Goal: Task Accomplishment & Management: Manage account settings

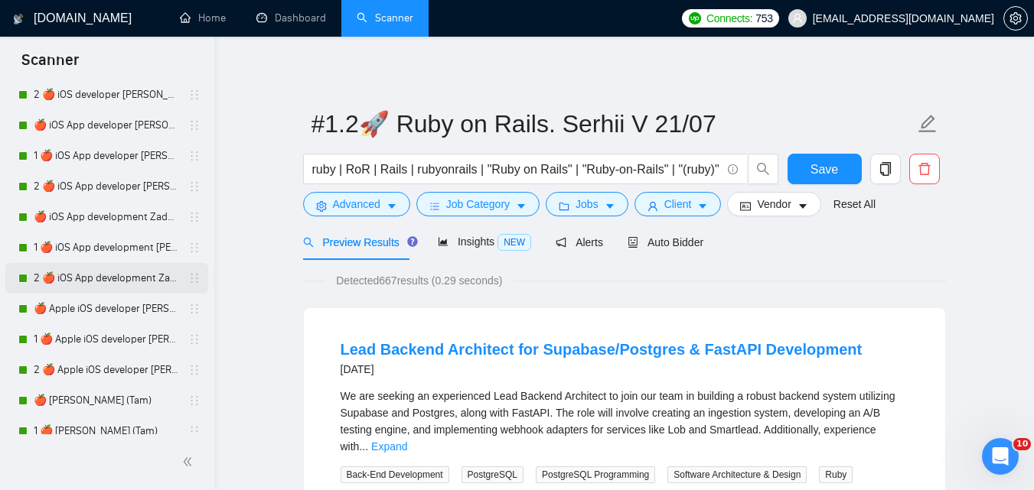
scroll to position [2372, 0]
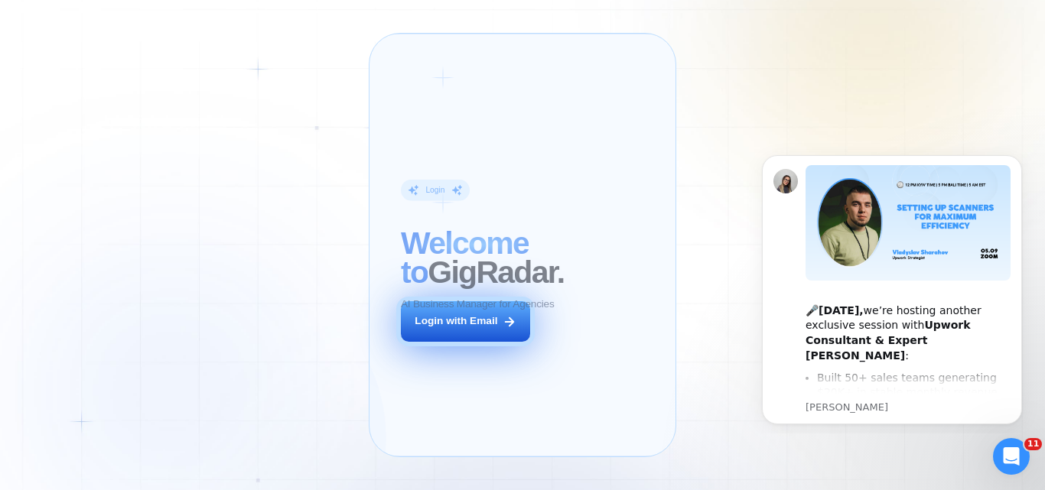
click at [451, 339] on div "Login ‍ Welcome to GigRadar. AI Business Manager for Agencies Login with Email" at bounding box center [483, 245] width 194 height 392
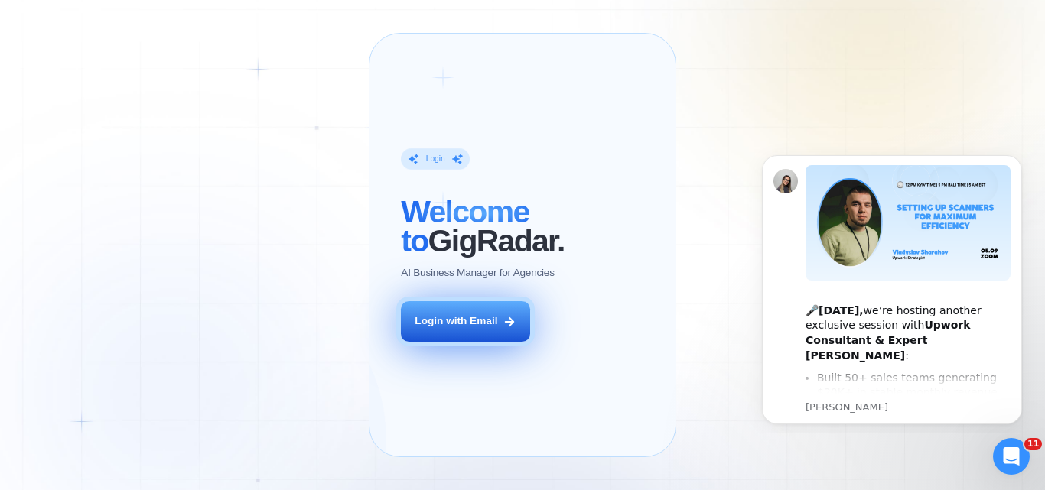
click at [457, 342] on button "Login with Email" at bounding box center [465, 321] width 129 height 41
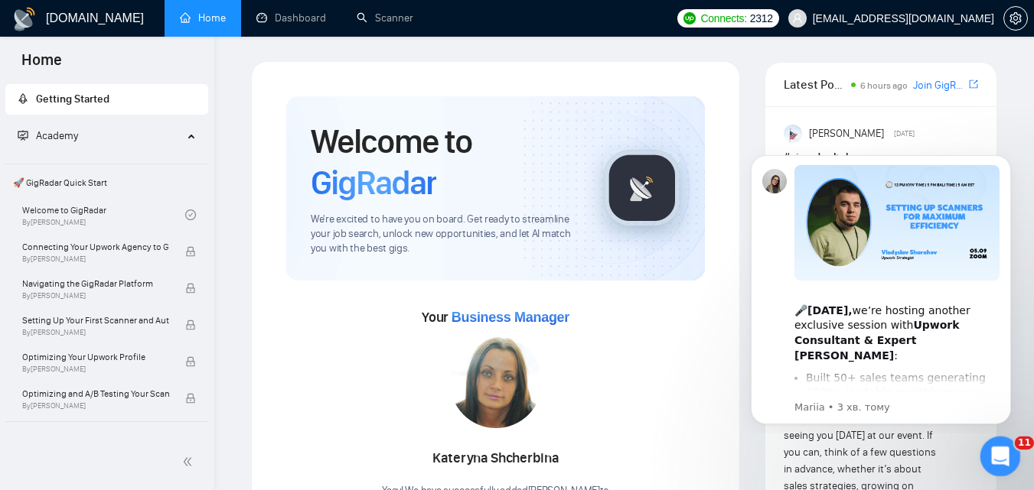
click at [991, 462] on div "Відкрити програму для спілкування Intercom" at bounding box center [997, 454] width 50 height 50
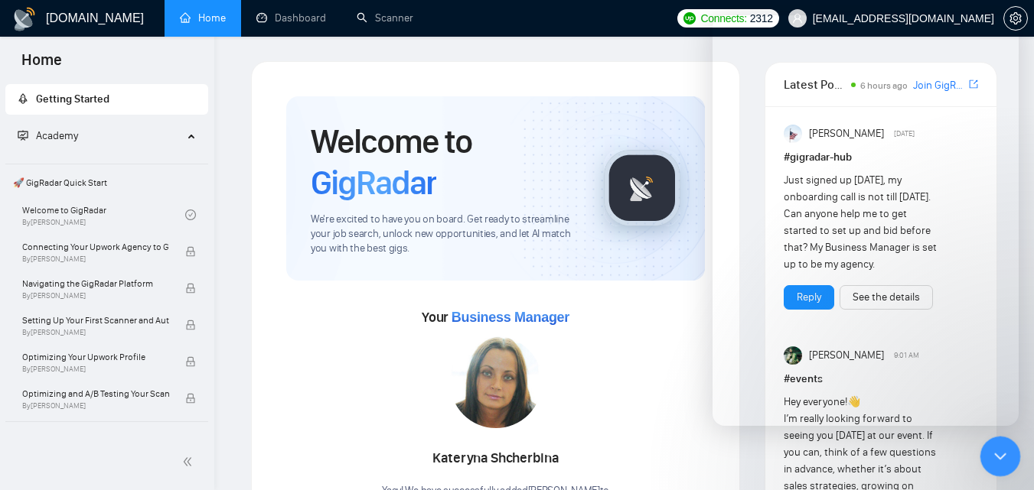
click at [993, 449] on icon "Закрити програму для спілкування Intercom" at bounding box center [997, 454] width 18 height 18
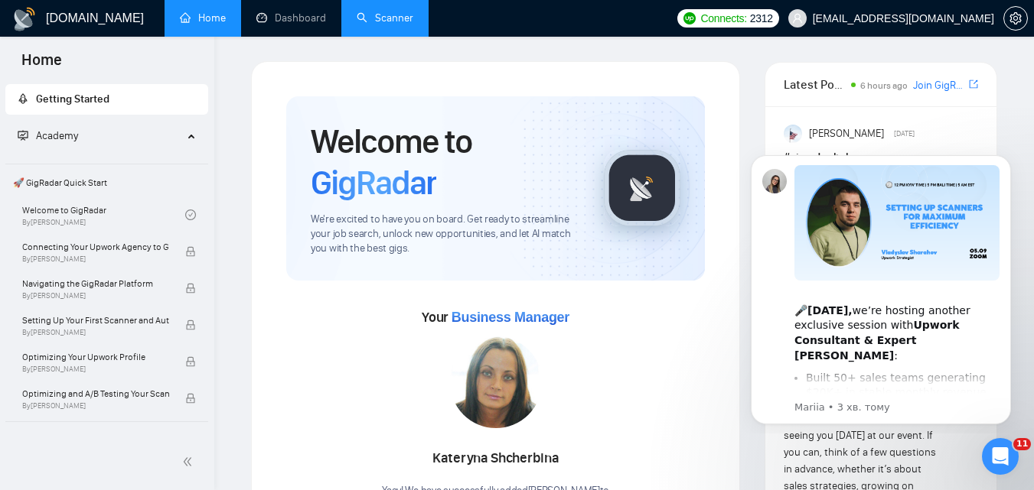
click at [359, 22] on link "Scanner" at bounding box center [385, 17] width 57 height 13
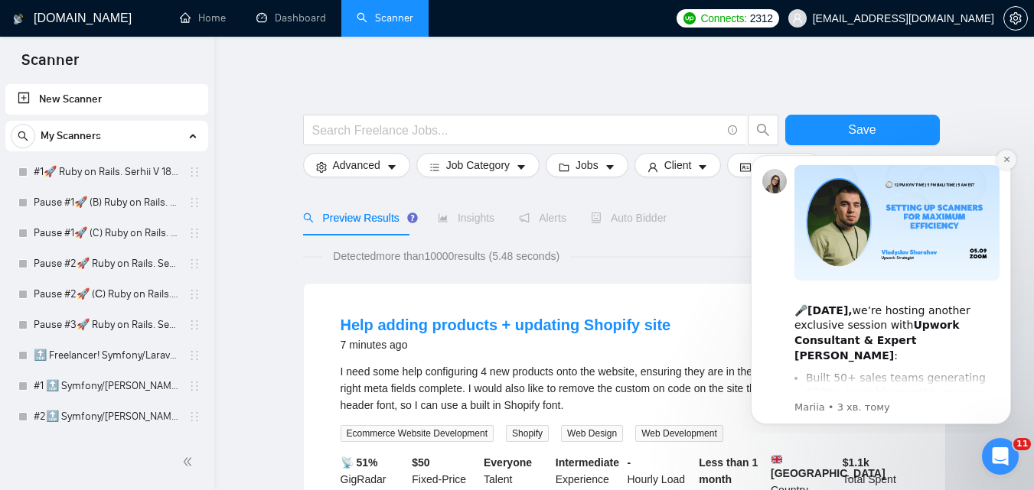
click at [1008, 158] on icon "Dismiss notification" at bounding box center [1006, 159] width 8 height 8
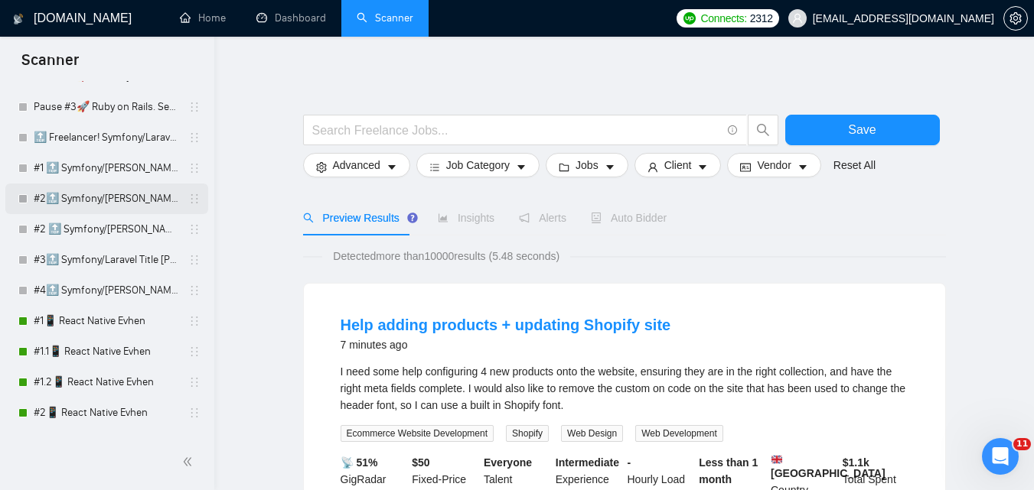
scroll to position [306, 0]
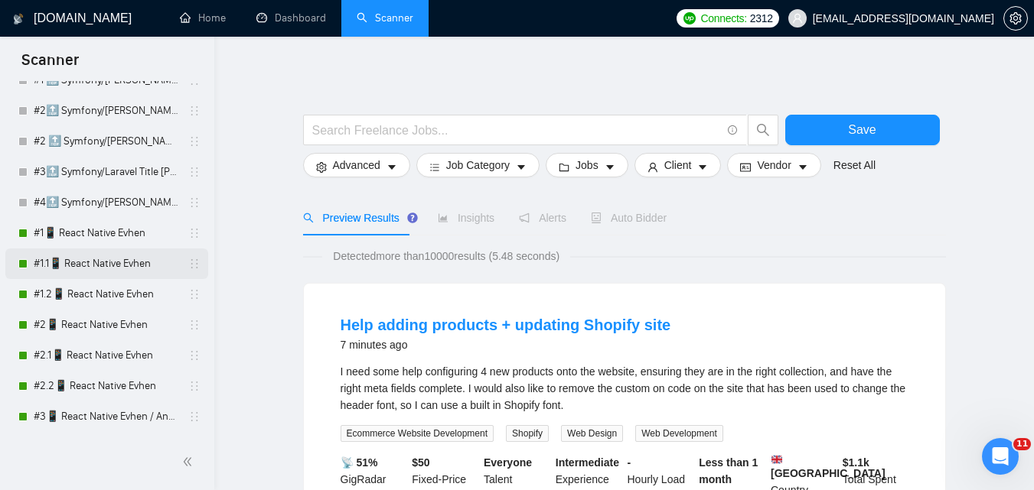
click at [111, 262] on link "#1.1📱 React Native Evhen" at bounding box center [106, 264] width 145 height 31
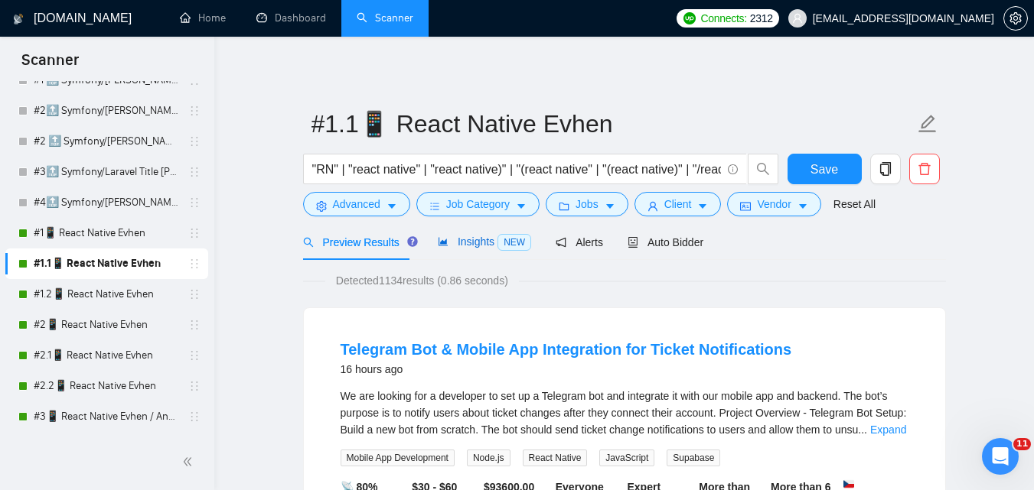
click at [489, 248] on span "Insights NEW" at bounding box center [484, 242] width 93 height 12
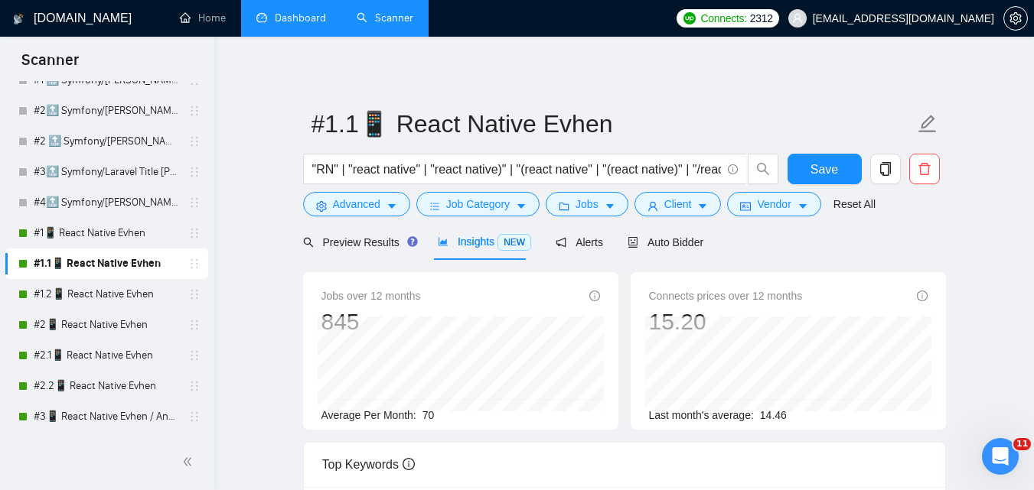
click at [292, 18] on link "Dashboard" at bounding box center [291, 17] width 70 height 13
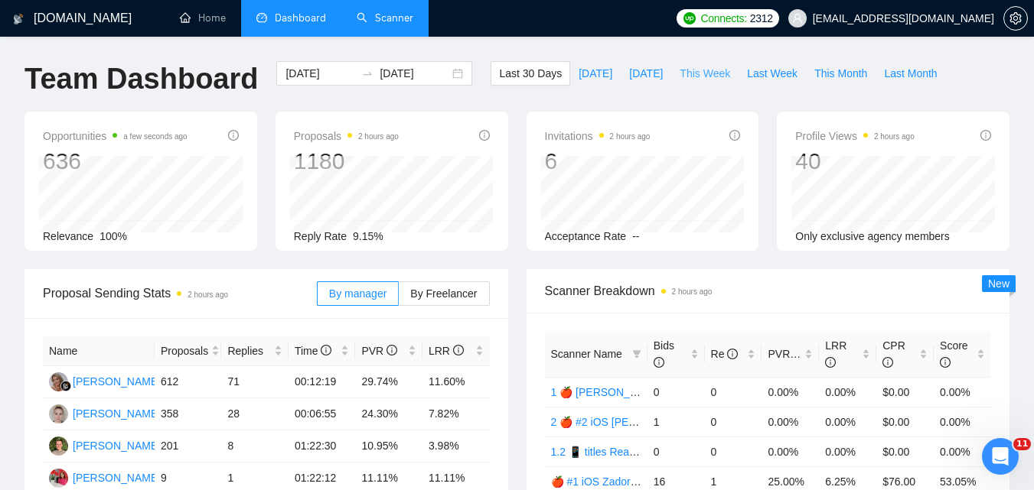
click at [683, 69] on span "This Week" at bounding box center [704, 73] width 50 height 17
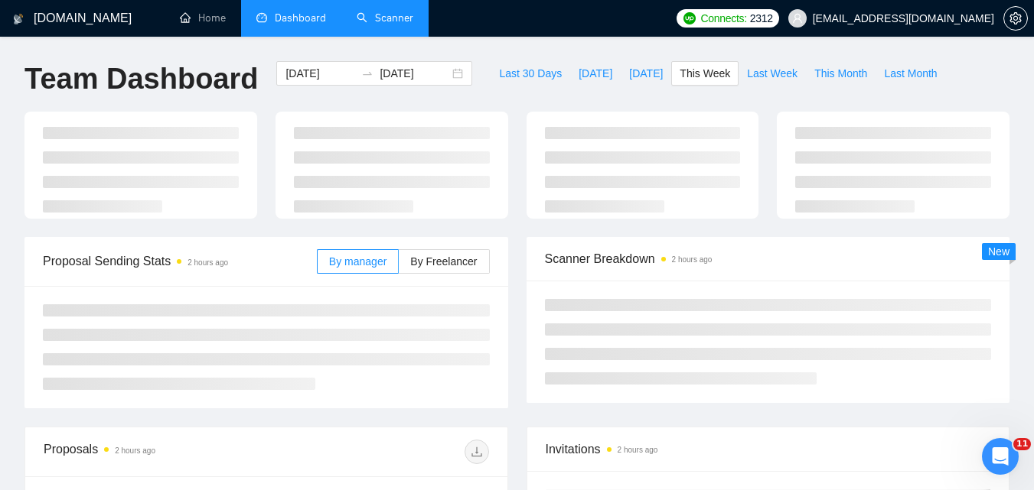
type input "[DATE]"
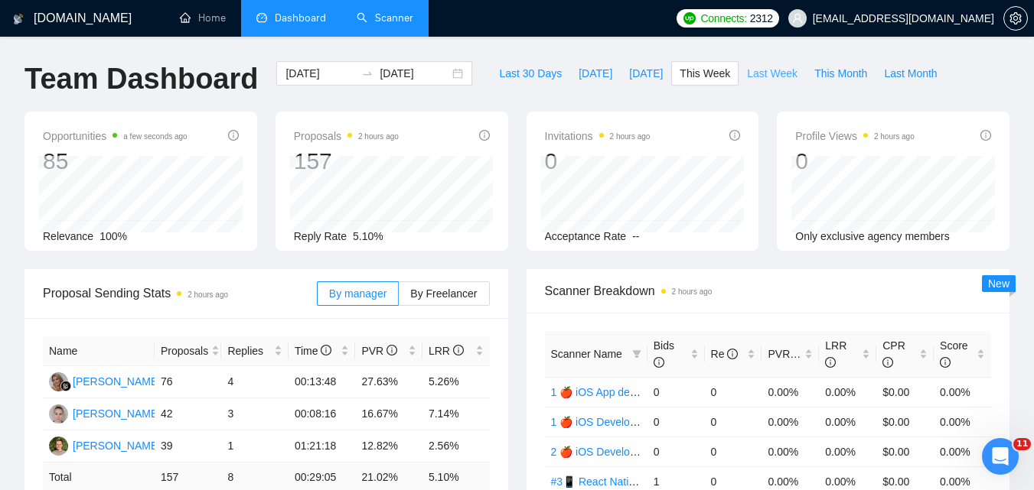
click at [770, 65] on span "Last Week" at bounding box center [772, 73] width 50 height 17
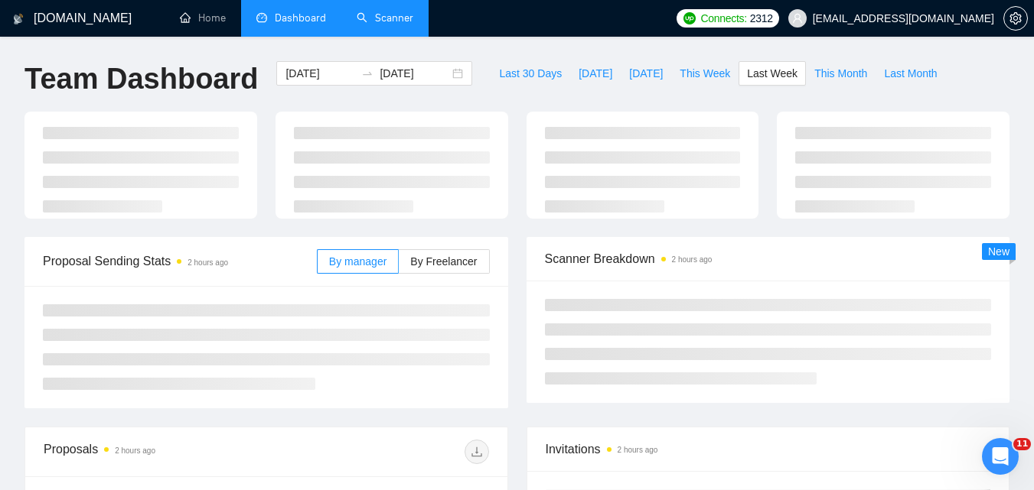
type input "[DATE]"
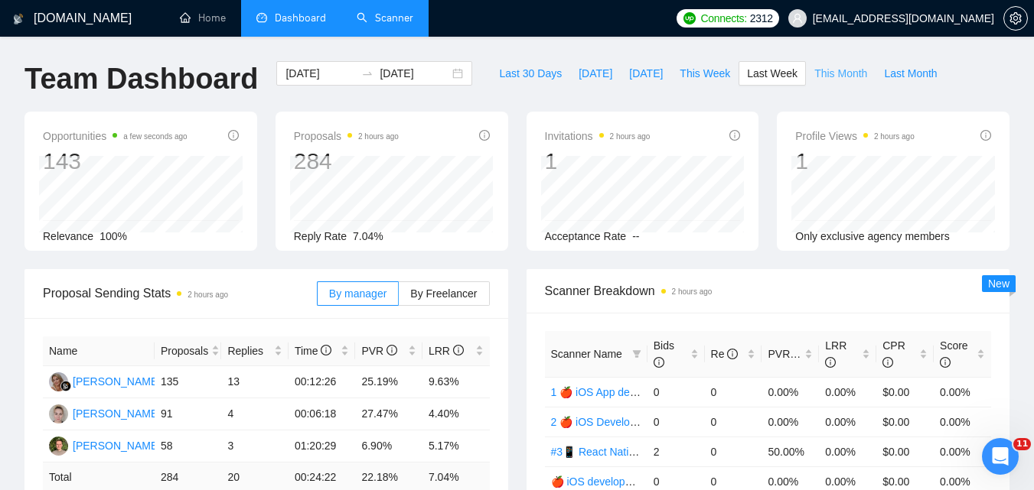
click at [821, 74] on span "This Month" at bounding box center [840, 73] width 53 height 17
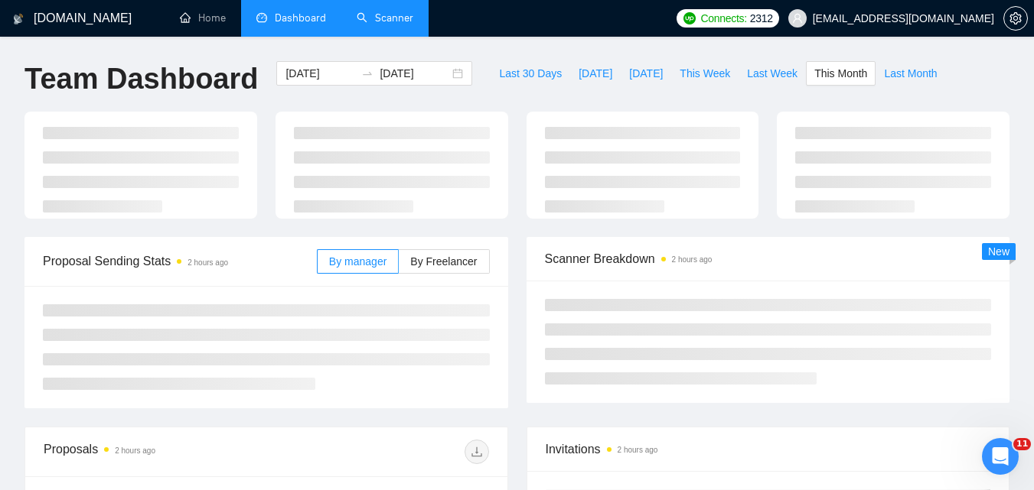
type input "[DATE]"
